Goal: Task Accomplishment & Management: Complete application form

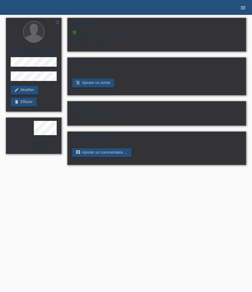
click at [245, 6] on icon "menu" at bounding box center [244, 8] width 6 height 6
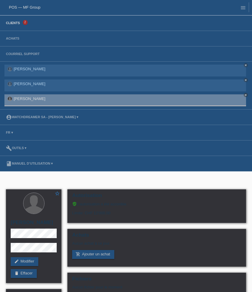
click at [17, 25] on link "Clients" at bounding box center [13, 23] width 20 height 4
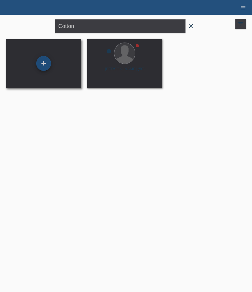
click at [44, 64] on div "+" at bounding box center [43, 63] width 15 height 15
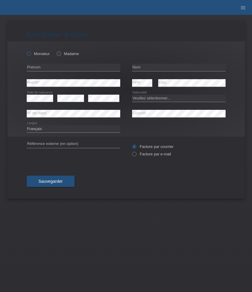
click at [39, 53] on label "Monsieur" at bounding box center [38, 53] width 23 height 4
click at [31, 53] on input "Monsieur" at bounding box center [29, 53] width 4 height 4
radio input "true"
click at [59, 68] on input "text" at bounding box center [74, 67] width 94 height 7
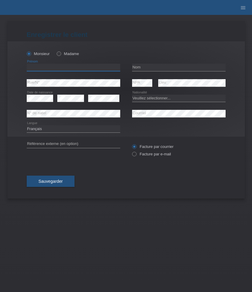
paste input "Fabio"
type input "Fabio"
click at [150, 66] on input "text" at bounding box center [179, 67] width 94 height 7
paste input "Sestito"
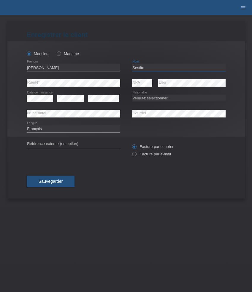
type input "Sestito"
click at [154, 100] on select "Veuillez sélectionner... Suisse Allemagne Autriche Liechtenstein ------------ A…" at bounding box center [179, 98] width 94 height 7
select select "IT"
click at [132, 95] on select "Veuillez sélectionner... Suisse Allemagne Autriche Liechtenstein ------------ A…" at bounding box center [179, 98] width 94 height 7
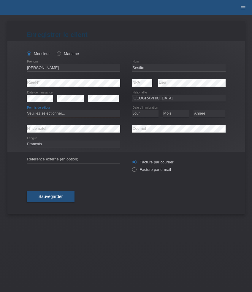
click at [101, 114] on select "Veuillez sélectionner... C B B - Statut de réfugié Autre" at bounding box center [74, 113] width 94 height 7
select select "C"
click at [27, 110] on select "Veuillez sélectionner... C B B - Statut de réfugié Autre" at bounding box center [74, 113] width 94 height 7
click at [147, 114] on select "Jour 01 02 03 04 05 06 07 08 09 10 11" at bounding box center [145, 113] width 27 height 7
select select "13"
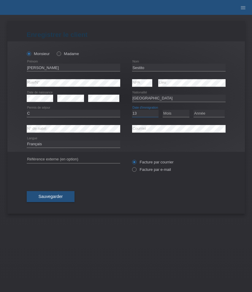
click at [132, 110] on select "Jour 01 02 03 04 05 06 07 08 09 10 11" at bounding box center [145, 113] width 27 height 7
click at [171, 116] on select "Mois 01 02 03 04 05 06 07 08 09 10 11" at bounding box center [176, 113] width 27 height 7
select select "03"
click at [163, 110] on select "Mois 01 02 03 04 05 06 07 08 09 10 11" at bounding box center [176, 113] width 27 height 7
click at [200, 114] on select "Année 2025 2024 2023 2022 2021 2020 2019 2018 2017 2016 2015 2014 2013 2012 201…" at bounding box center [209, 113] width 31 height 7
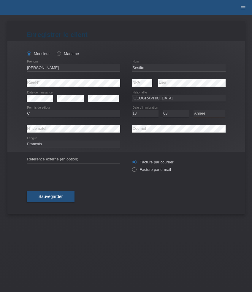
select select "2011"
click at [194, 110] on select "Année 2025 2024 2023 2022 2021 2020 2019 2018 2017 2016 2015 2014 2013 2012 201…" at bounding box center [209, 113] width 31 height 7
click at [60, 146] on select "Deutsch Français Italiano English" at bounding box center [74, 143] width 94 height 7
select select "de"
click at [27, 141] on select "Deutsch Français Italiano English" at bounding box center [74, 143] width 94 height 7
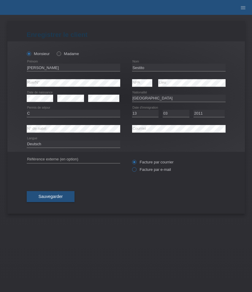
click at [142, 169] on label "Facture par e-mail" at bounding box center [151, 169] width 39 height 4
click at [136, 169] on input "Facture par e-mail" at bounding box center [134, 170] width 4 height 7
radio input "true"
click at [59, 201] on button "Sauvegarder" at bounding box center [51, 196] width 48 height 11
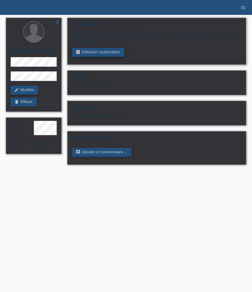
click at [109, 54] on link "assignment_turned_in Effectuer l’autorisation" at bounding box center [98, 52] width 52 height 9
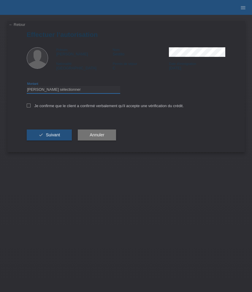
click at [85, 91] on select "Veuillez sélectionner CHF 1.00 - CHF 499.00 CHF 500.00 - CHF 1'999.00 CHF 2'000…" at bounding box center [74, 89] width 94 height 7
select select "3"
click at [27, 87] on select "Veuillez sélectionner CHF 1.00 - CHF 499.00 CHF 500.00 - CHF 1'999.00 CHF 2'000…" at bounding box center [74, 89] width 94 height 7
click at [64, 108] on label "Je confirme que le client a confirmé verbalement qu'il accepte une vérification…" at bounding box center [105, 105] width 157 height 4
click at [31, 107] on input "Je confirme que le client a confirmé verbalement qu'il accepte une vérification…" at bounding box center [29, 105] width 4 height 4
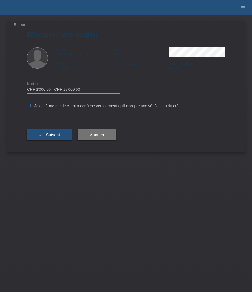
checkbox input "true"
click at [55, 137] on span "Suivant" at bounding box center [53, 134] width 14 height 5
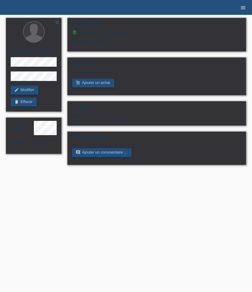
click at [245, 7] on icon "menu" at bounding box center [244, 8] width 6 height 6
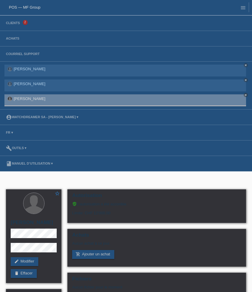
click at [16, 25] on li "Clients 2" at bounding box center [126, 22] width 252 height 15
click at [14, 24] on link "Clients" at bounding box center [13, 23] width 20 height 4
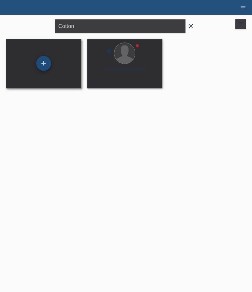
click at [46, 61] on div "+" at bounding box center [43, 63] width 15 height 15
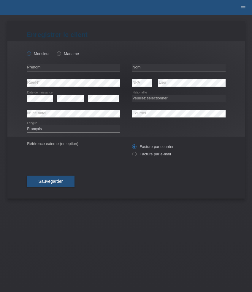
click at [42, 53] on label "Monsieur" at bounding box center [38, 53] width 23 height 4
click at [31, 53] on input "Monsieur" at bounding box center [29, 53] width 4 height 4
radio input "true"
click at [74, 69] on input "text" at bounding box center [74, 67] width 94 height 7
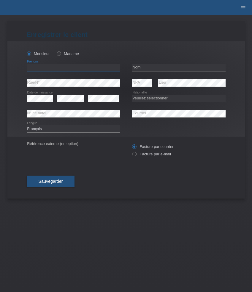
paste input "[PERSON_NAME]"
type input "[PERSON_NAME]"
click at [153, 69] on input "text" at bounding box center [179, 67] width 94 height 7
paste input "Ramoscelli"
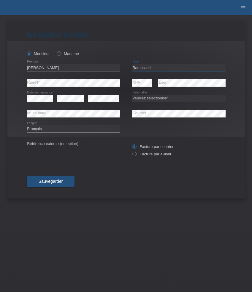
type input "Ramoscelli"
click at [147, 97] on select "Veuillez sélectionner... Suisse Allemagne Autriche Liechtenstein ------------ A…" at bounding box center [179, 98] width 94 height 7
click at [164, 99] on select "Veuillez sélectionner... [GEOGRAPHIC_DATA] [GEOGRAPHIC_DATA] [GEOGRAPHIC_DATA] …" at bounding box center [179, 98] width 94 height 7
select select "IT"
click at [132, 95] on select "Veuillez sélectionner... [GEOGRAPHIC_DATA] [GEOGRAPHIC_DATA] [GEOGRAPHIC_DATA] …" at bounding box center [179, 98] width 94 height 7
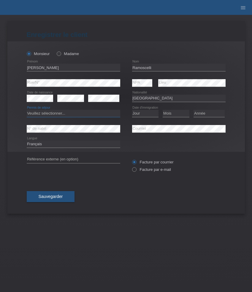
click at [68, 114] on select "Veuillez sélectionner... C B B - Statut de réfugié Autre" at bounding box center [74, 113] width 94 height 7
select select "C"
click at [27, 110] on select "Veuillez sélectionner... C B B - Statut de réfugié Autre" at bounding box center [74, 113] width 94 height 7
click at [146, 114] on select "Jour 01 02 03 04 05 06 07 08 09 10 11" at bounding box center [145, 113] width 27 height 7
select select "04"
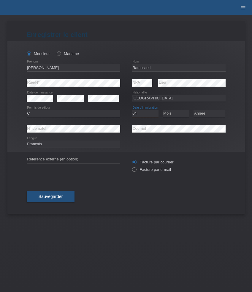
click at [132, 110] on select "Jour 01 02 03 04 05 06 07 08 09 10 11" at bounding box center [145, 113] width 27 height 7
click at [173, 114] on select "Mois 01 02 03 04 05 06 07 08 09 10 11" at bounding box center [176, 113] width 27 height 7
select select "10"
click at [163, 110] on select "Mois 01 02 03 04 05 06 07 08 09 10 11" at bounding box center [176, 113] width 27 height 7
click at [195, 114] on select "Année 2025 2024 2023 2022 2021 2020 2019 2018 2017 2016 2015 2014 2013 2012 201…" at bounding box center [209, 113] width 31 height 7
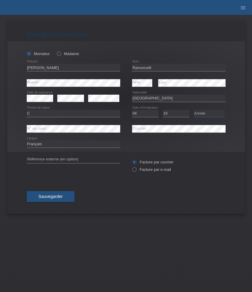
select select "1970"
click at [194, 110] on select "Année 2025 2024 2023 2022 2021 2020 2019 2018 2017 2016 2015 2014 2013 2012 201…" at bounding box center [209, 113] width 31 height 7
click at [154, 172] on label "Facture par e-mail" at bounding box center [151, 169] width 39 height 4
click at [136, 172] on input "Facture par e-mail" at bounding box center [134, 170] width 4 height 7
radio input "true"
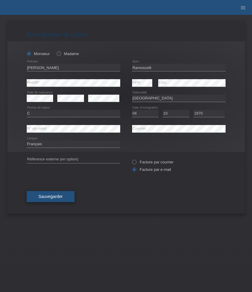
click at [55, 197] on span "Sauvegarder" at bounding box center [51, 196] width 24 height 5
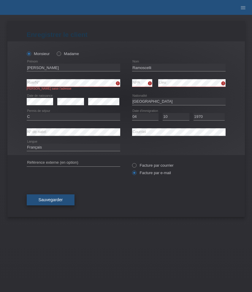
click at [54, 199] on span "Sauvegarder" at bounding box center [51, 199] width 24 height 5
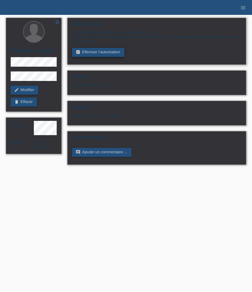
click at [100, 53] on link "assignment_turned_in Effectuer l’autorisation" at bounding box center [98, 52] width 52 height 9
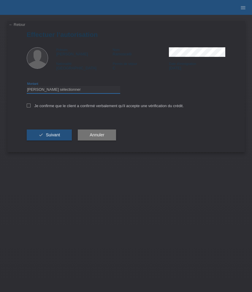
click at [88, 88] on select "Veuillez sélectionner CHF 1.00 - CHF 499.00 CHF 500.00 - CHF 1'999.00 CHF 2'000…" at bounding box center [74, 89] width 94 height 7
select select "3"
click at [27, 87] on select "Veuillez sélectionner CHF 1.00 - CHF 499.00 CHF 500.00 - CHF 1'999.00 CHF 2'000…" at bounding box center [74, 89] width 94 height 7
click at [78, 108] on label "Je confirme que le client a confirmé verbalement qu'il accepte une vérification…" at bounding box center [105, 105] width 157 height 4
click at [31, 107] on input "Je confirme que le client a confirmé verbalement qu'il accepte une vérification…" at bounding box center [29, 105] width 4 height 4
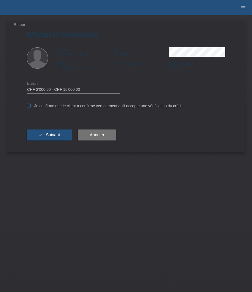
checkbox input "true"
click at [56, 136] on span "Suivant" at bounding box center [53, 134] width 14 height 5
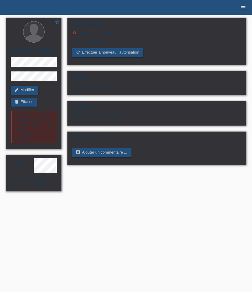
click at [243, 7] on icon "menu" at bounding box center [244, 8] width 6 height 6
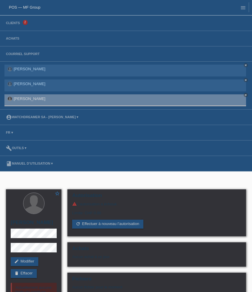
click at [12, 21] on li "Clients 2" at bounding box center [126, 22] width 252 height 15
click at [14, 23] on link "Clients" at bounding box center [13, 23] width 20 height 4
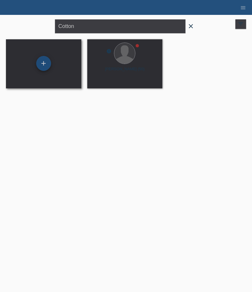
click at [44, 66] on div "+" at bounding box center [43, 63] width 15 height 15
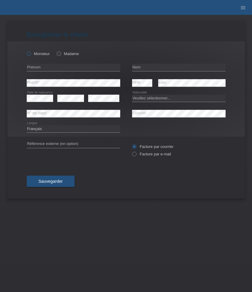
click at [41, 54] on label "Monsieur" at bounding box center [38, 53] width 23 height 4
click at [31, 54] on input "Monsieur" at bounding box center [29, 53] width 4 height 4
radio input "true"
click at [71, 65] on input "text" at bounding box center [74, 67] width 94 height 7
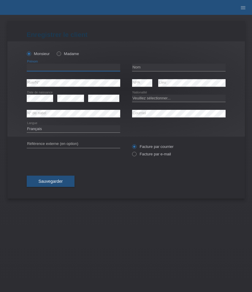
paste input "[PERSON_NAME]"
type input "[PERSON_NAME]"
click at [150, 68] on input "text" at bounding box center [179, 67] width 94 height 7
paste input "Bär"
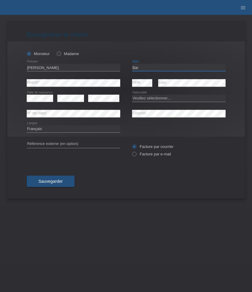
type input "Bär"
click at [169, 98] on select "Veuillez sélectionner... Suisse Allemagne Autriche Liechtenstein ------------ A…" at bounding box center [179, 98] width 94 height 7
select select "CH"
click at [132, 95] on select "Veuillez sélectionner... Suisse Allemagne Autriche Liechtenstein ------------ A…" at bounding box center [179, 98] width 94 height 7
click at [75, 129] on select "Deutsch Français Italiano English" at bounding box center [74, 128] width 94 height 7
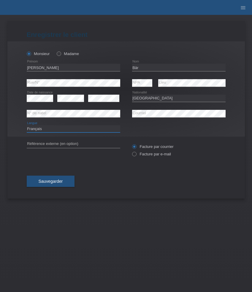
select select "de"
click at [27, 125] on select "Deutsch Français Italiano English" at bounding box center [74, 128] width 94 height 7
click at [156, 156] on label "Facture par e-mail" at bounding box center [151, 154] width 39 height 4
click at [136, 157] on input "Facture par e-mail" at bounding box center [134, 155] width 4 height 7
radio input "true"
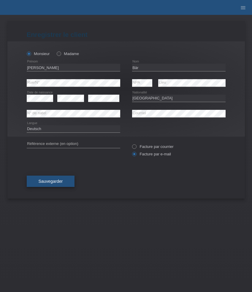
click at [56, 183] on span "Sauvegarder" at bounding box center [51, 181] width 24 height 5
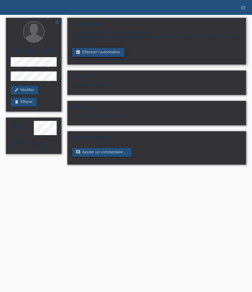
click at [104, 54] on link "assignment_turned_in Effectuer l’autorisation" at bounding box center [98, 52] width 52 height 9
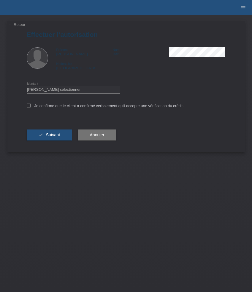
click at [100, 95] on div "Veuillez sélectionner CHF 1.00 - CHF 499.00 CHF 500.00 - CHF 1'999.00 CHF 2'000…" at bounding box center [74, 89] width 94 height 15
click at [100, 91] on select "Veuillez sélectionner CHF 1.00 - CHF 499.00 CHF 500.00 - CHF 1'999.00 CHF 2'000…" at bounding box center [74, 89] width 94 height 7
select select "3"
click at [27, 87] on select "Veuillez sélectionner CHF 1.00 - CHF 499.00 CHF 500.00 - CHF 1'999.00 CHF 2'000…" at bounding box center [74, 89] width 94 height 7
click at [49, 106] on label "Je confirme que le client a confirmé verbalement qu'il accepte une vérification…" at bounding box center [105, 105] width 157 height 4
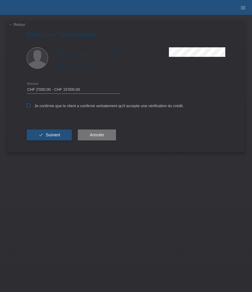
click at [31, 106] on input "Je confirme que le client a confirmé verbalement qu'il accepte une vérification…" at bounding box center [29, 105] width 4 height 4
checkbox input "true"
click at [55, 136] on span "Suivant" at bounding box center [53, 134] width 14 height 5
